Goal: Find specific fact: Find specific fact

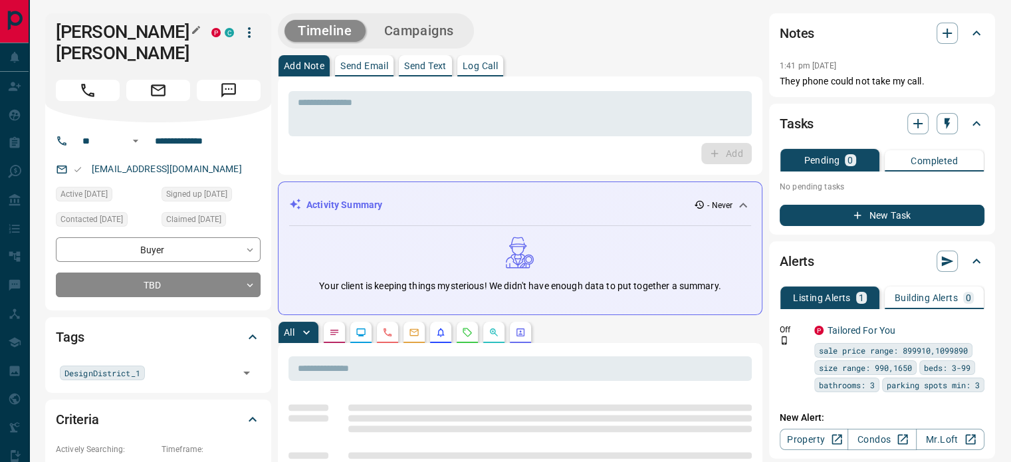
click at [198, 29] on icon "button" at bounding box center [196, 30] width 8 height 8
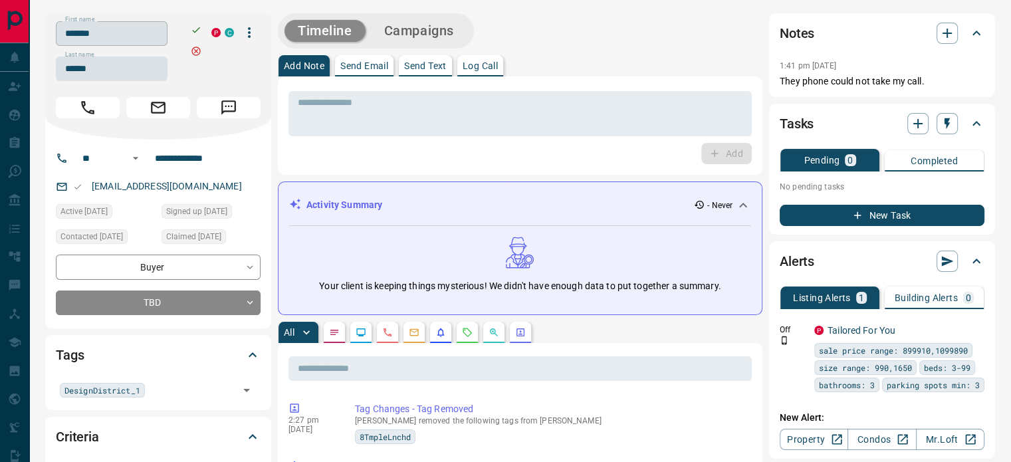
click at [112, 34] on input "*******" at bounding box center [112, 33] width 112 height 25
click at [98, 66] on input "******" at bounding box center [112, 68] width 112 height 25
click at [224, 160] on input "**********" at bounding box center [202, 158] width 104 height 21
click at [213, 183] on div "[EMAIL_ADDRESS][DOMAIN_NAME]" at bounding box center [158, 186] width 205 height 22
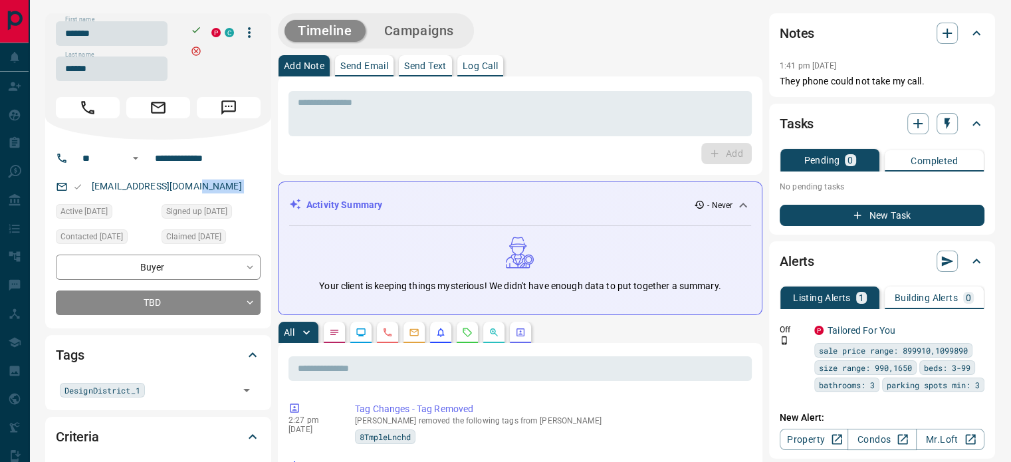
click at [213, 183] on div "[EMAIL_ADDRESS][DOMAIN_NAME]" at bounding box center [158, 186] width 205 height 22
click at [933, 82] on p "They phone could not take my call." at bounding box center [882, 81] width 205 height 14
drag, startPoint x: 933, startPoint y: 81, endPoint x: 778, endPoint y: 53, distance: 157.5
click at [778, 53] on div "Notes 1:41 pm [DATE] They phone could not take my call." at bounding box center [882, 55] width 226 height 84
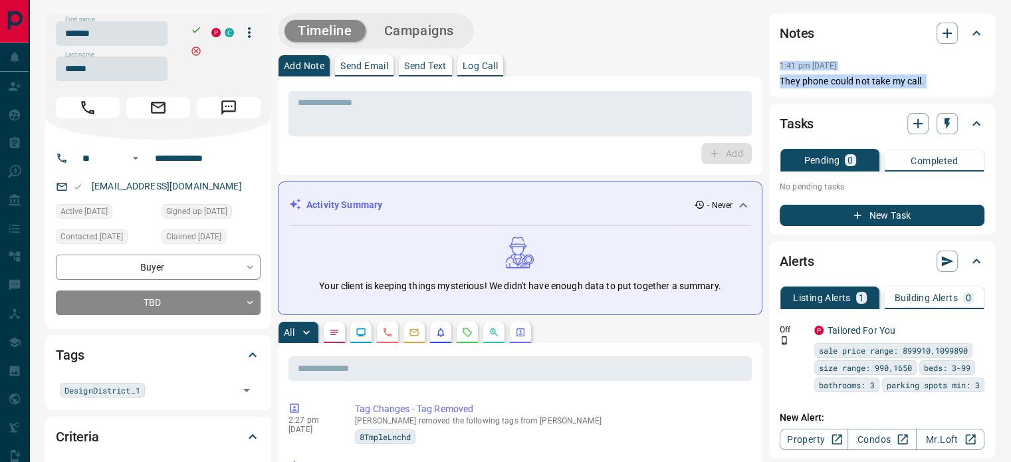
scroll to position [266, 0]
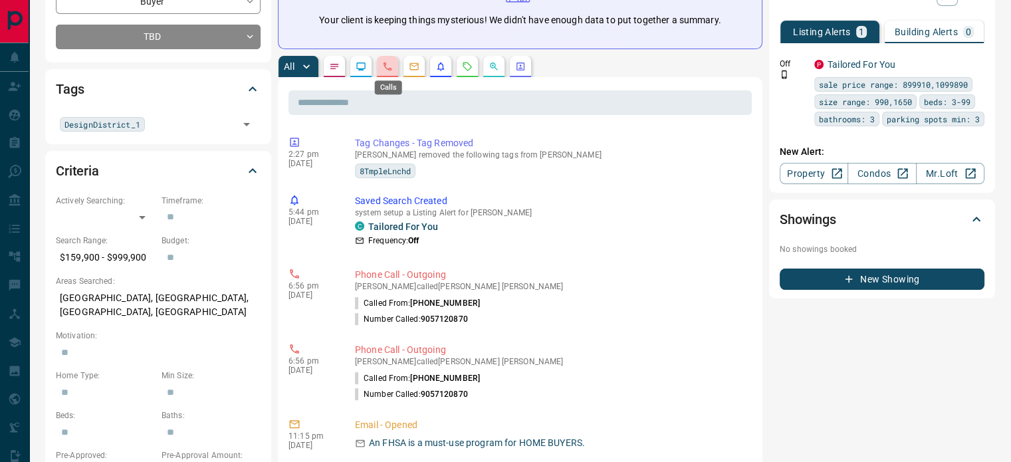
click at [386, 66] on icon "Calls" at bounding box center [388, 66] width 8 height 8
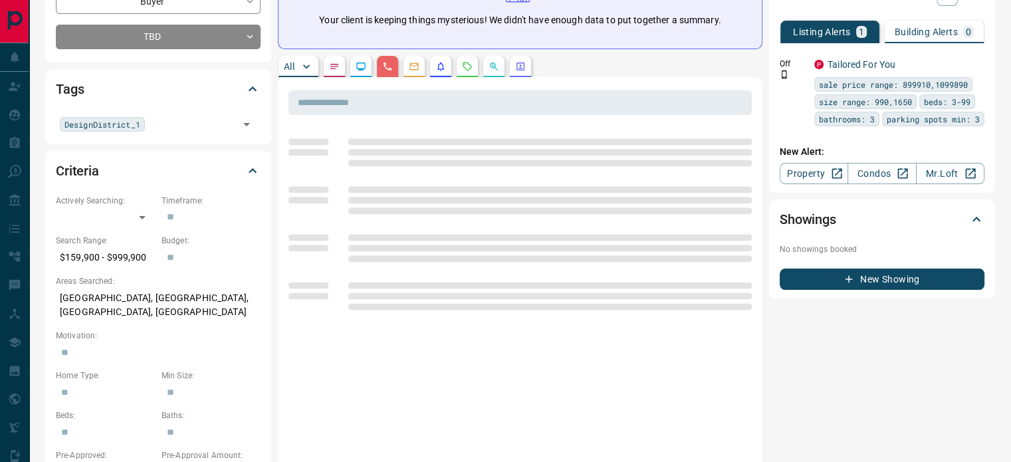
click at [149, 298] on p "[GEOGRAPHIC_DATA], [GEOGRAPHIC_DATA], [GEOGRAPHIC_DATA], [GEOGRAPHIC_DATA]" at bounding box center [158, 305] width 205 height 36
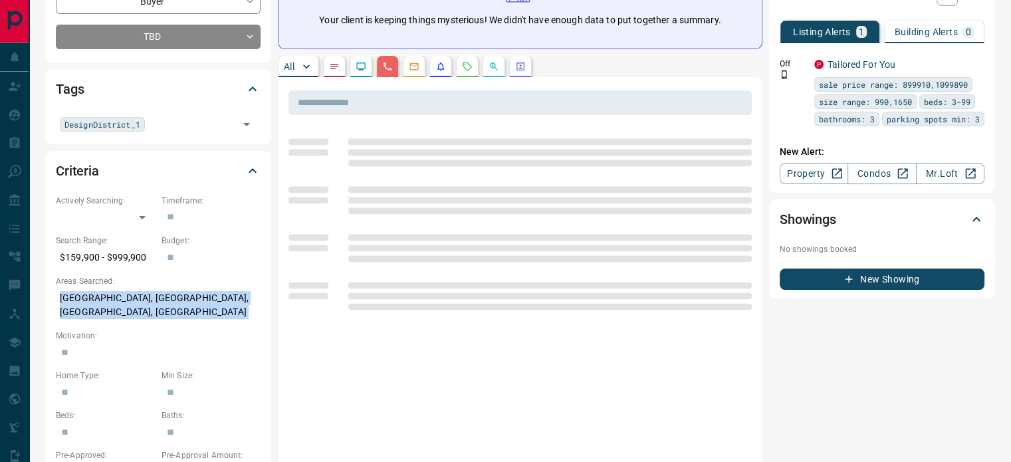
click at [149, 298] on p "[GEOGRAPHIC_DATA], [GEOGRAPHIC_DATA], [GEOGRAPHIC_DATA], [GEOGRAPHIC_DATA]" at bounding box center [158, 305] width 205 height 36
copy p "[GEOGRAPHIC_DATA], [GEOGRAPHIC_DATA], [GEOGRAPHIC_DATA], [GEOGRAPHIC_DATA]"
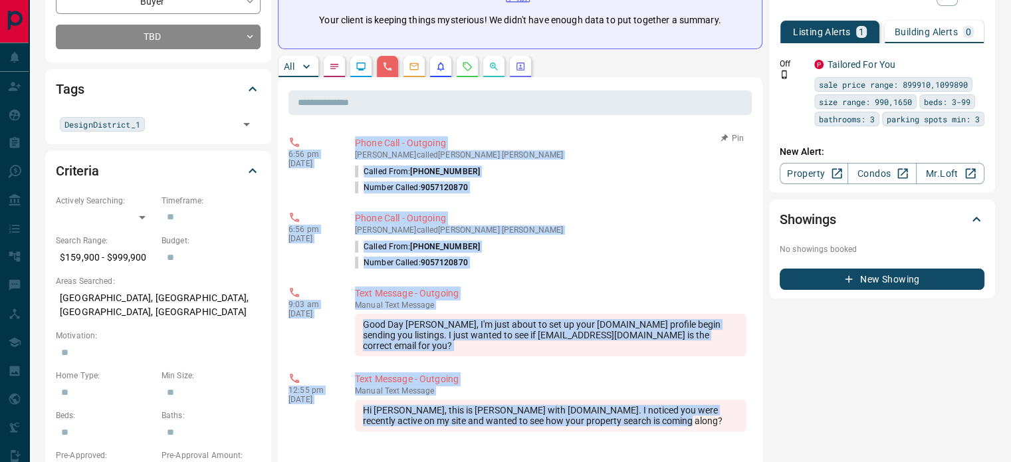
copy div "6:56 pm [DATE] Phone Call - Outgoing [PERSON_NAME] called [PERSON_NAME] [PERSON…"
drag, startPoint x: 657, startPoint y: 278, endPoint x: 300, endPoint y: 144, distance: 381.3
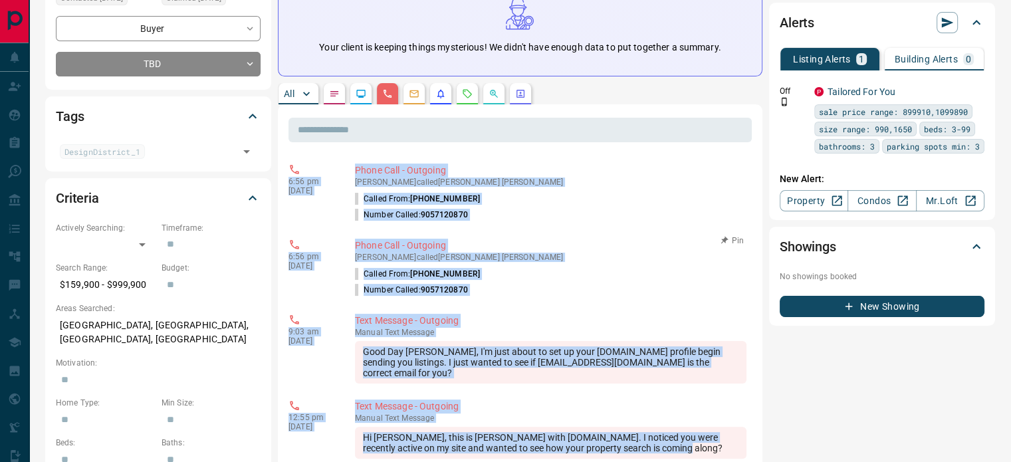
scroll to position [0, 0]
